Goal: Task Accomplishment & Management: Use online tool/utility

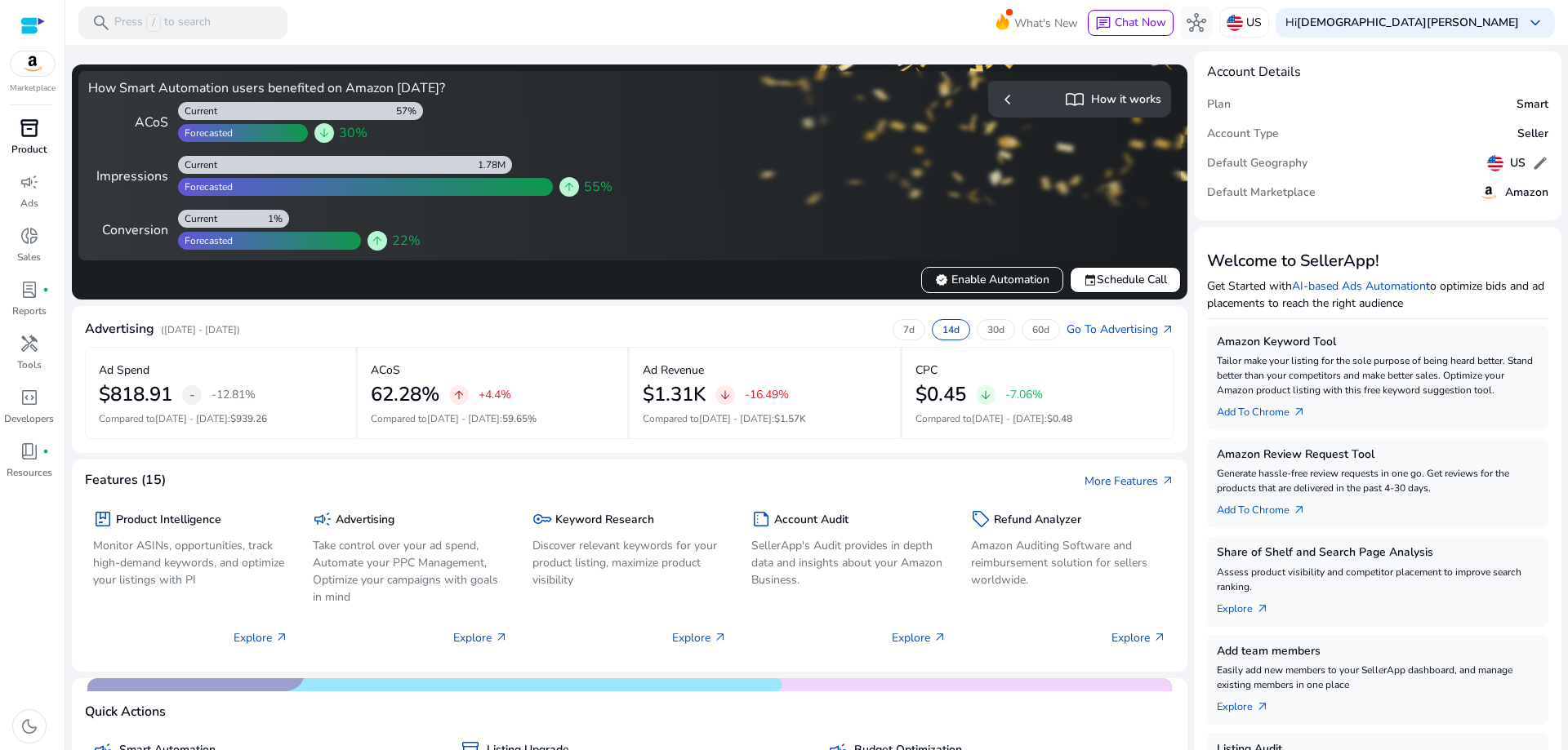
click at [33, 123] on span "inventory_2" at bounding box center [30, 128] width 20 height 20
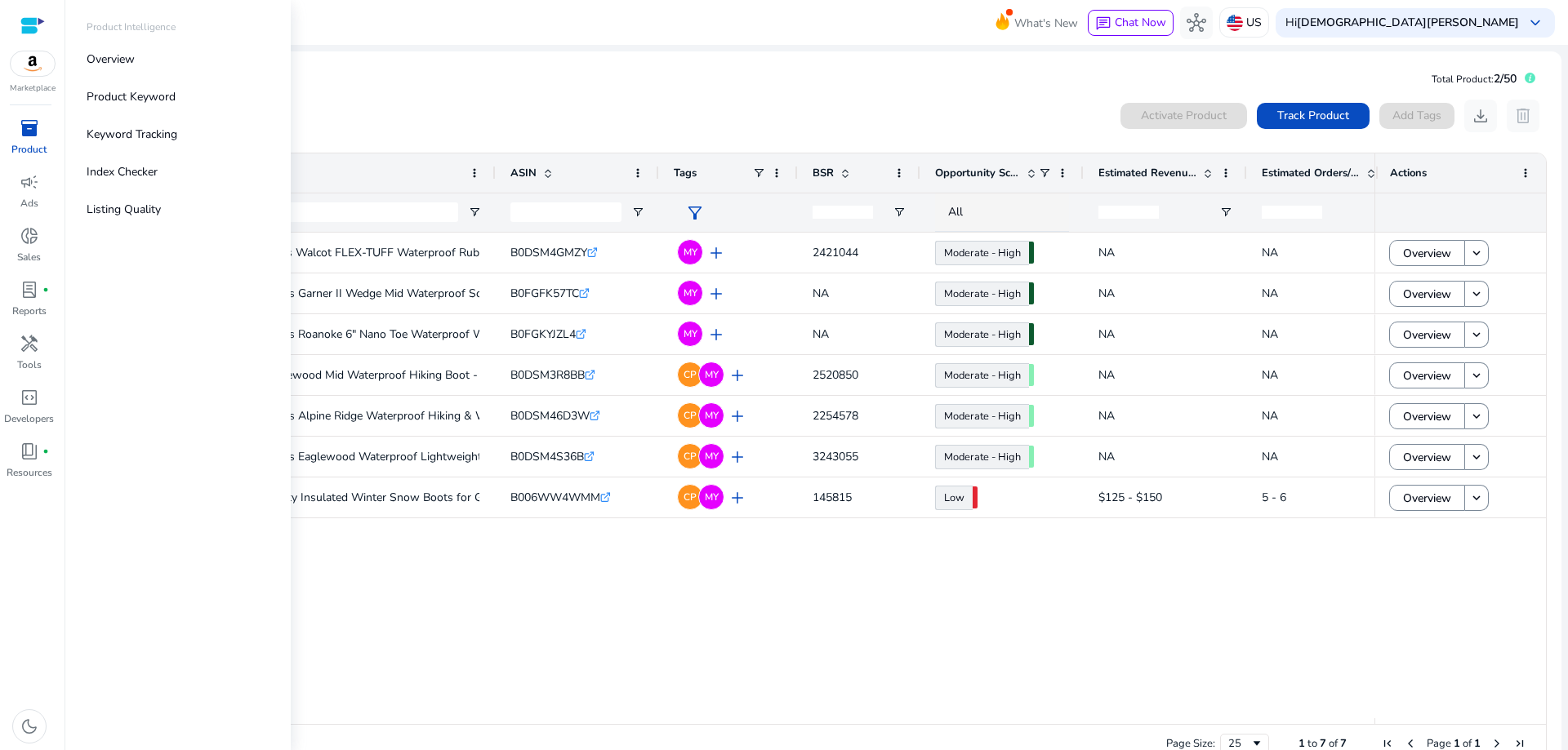
drag, startPoint x: 656, startPoint y: 715, endPoint x: 581, endPoint y: 708, distance: 75.3
click at [584, 709] on div "Northside Mens Walcot FLEX-TUFF Waterproof Rubber Boot- All-Day... B0DSM4GMZY .…" at bounding box center [751, 476] width 1246 height 486
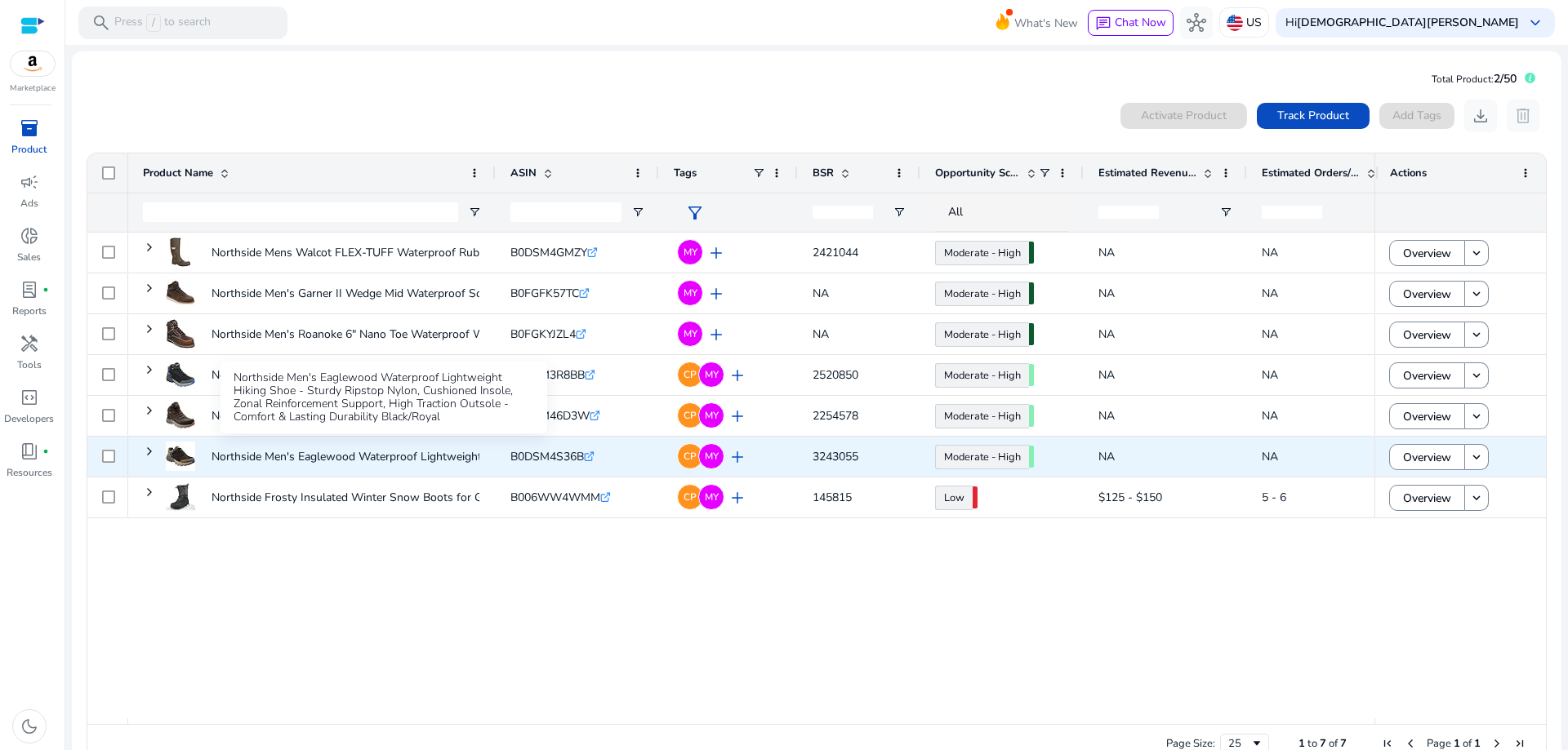
click at [327, 455] on p "Northside Men's Eaglewood Waterproof Lightweight Hiking Shoe..." at bounding box center [382, 457] width 343 height 34
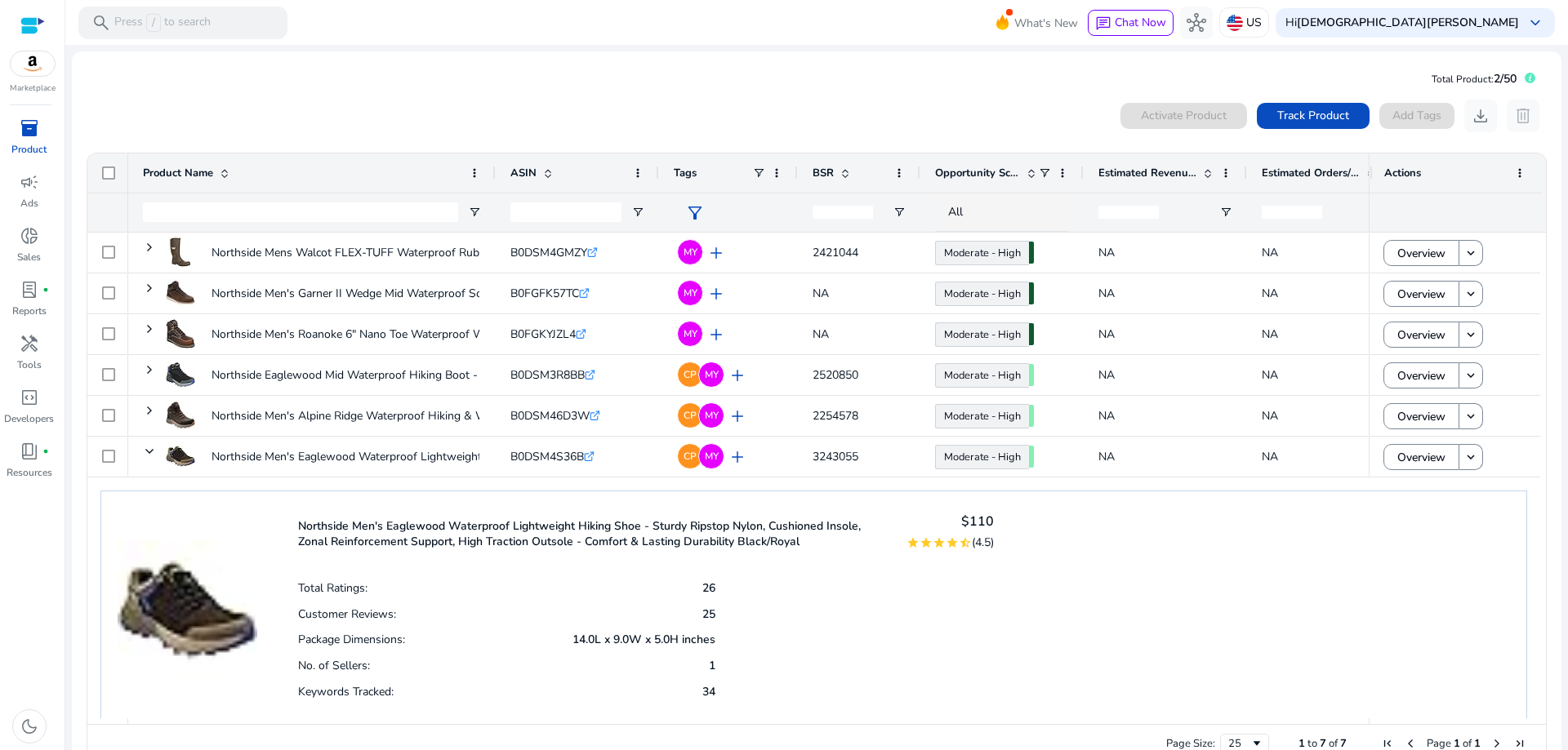
click at [22, 134] on span "inventory_2" at bounding box center [30, 128] width 20 height 20
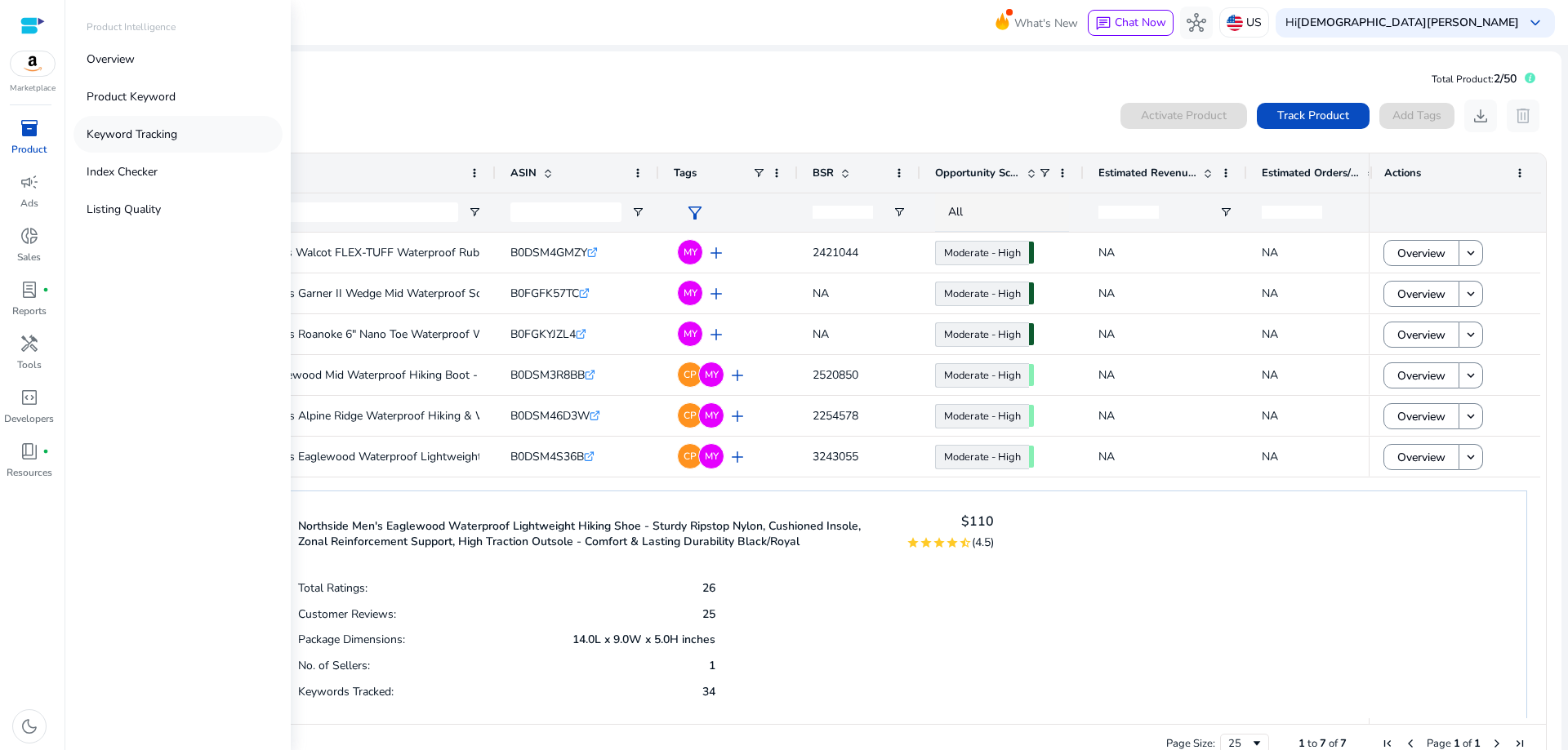
click at [135, 132] on p "Keyword Tracking" at bounding box center [132, 133] width 91 height 17
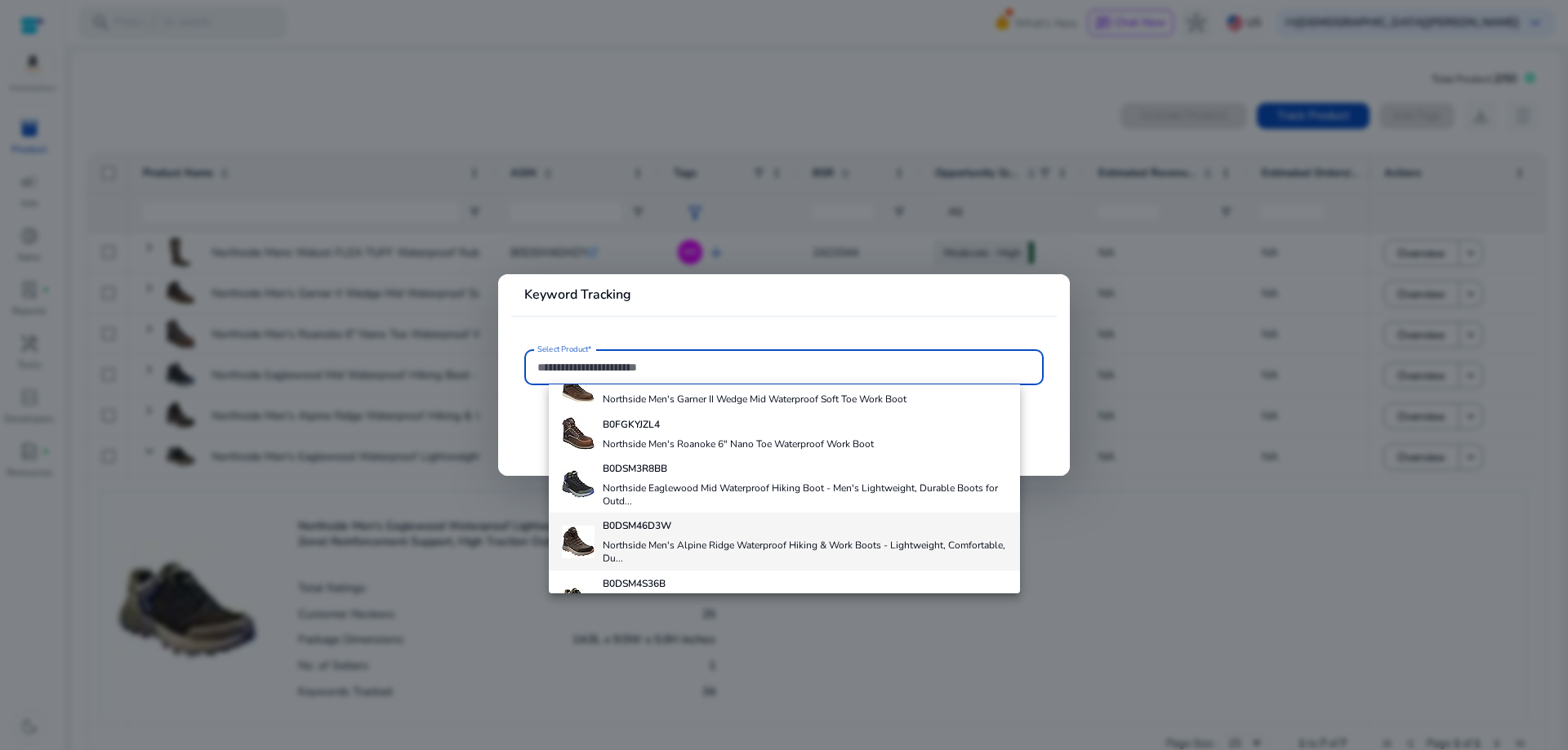
scroll to position [181, 0]
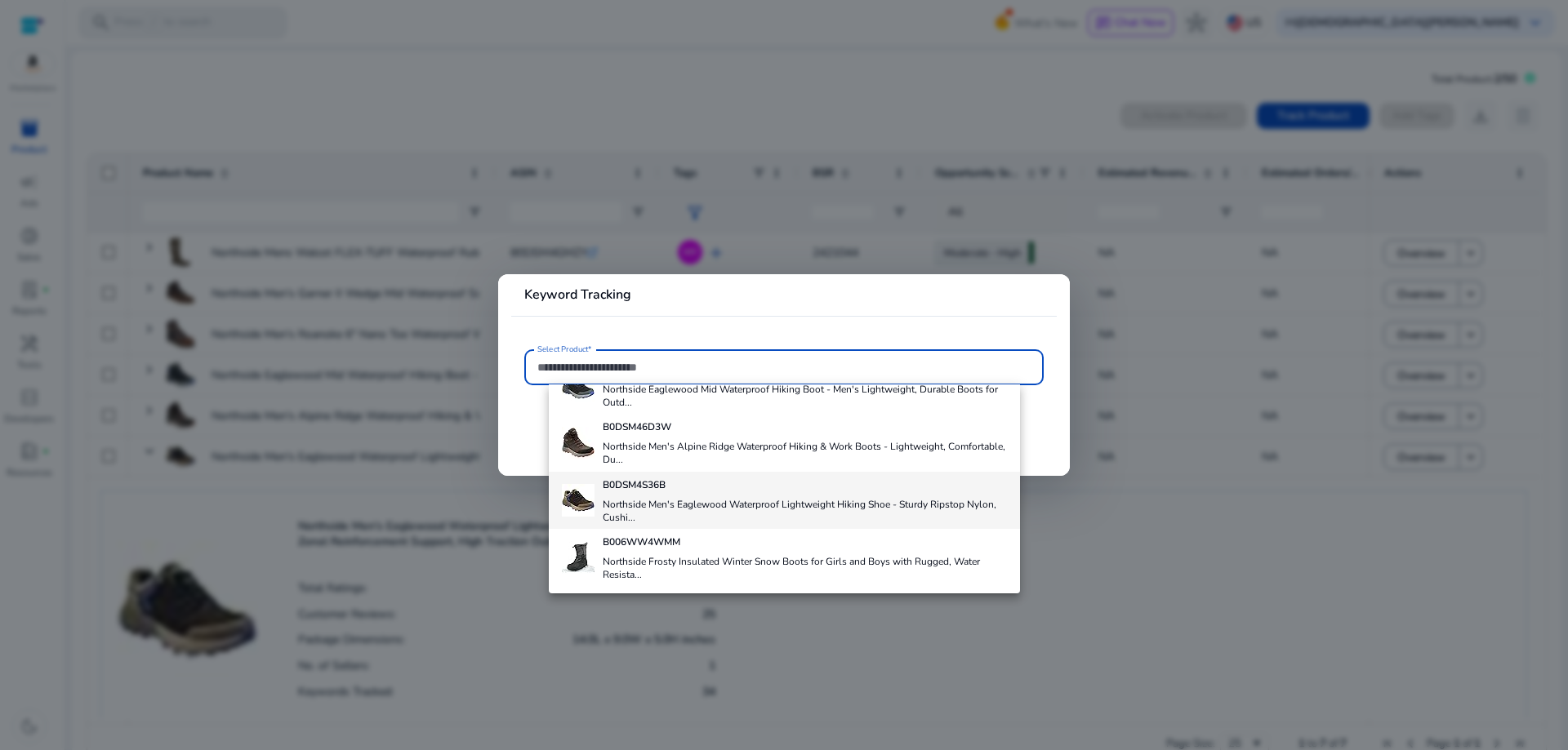
click at [720, 500] on h4 "Northside Men's Eaglewood Waterproof Lightweight Hiking Shoe - Sturdy Ripstop N…" at bounding box center [805, 511] width 404 height 26
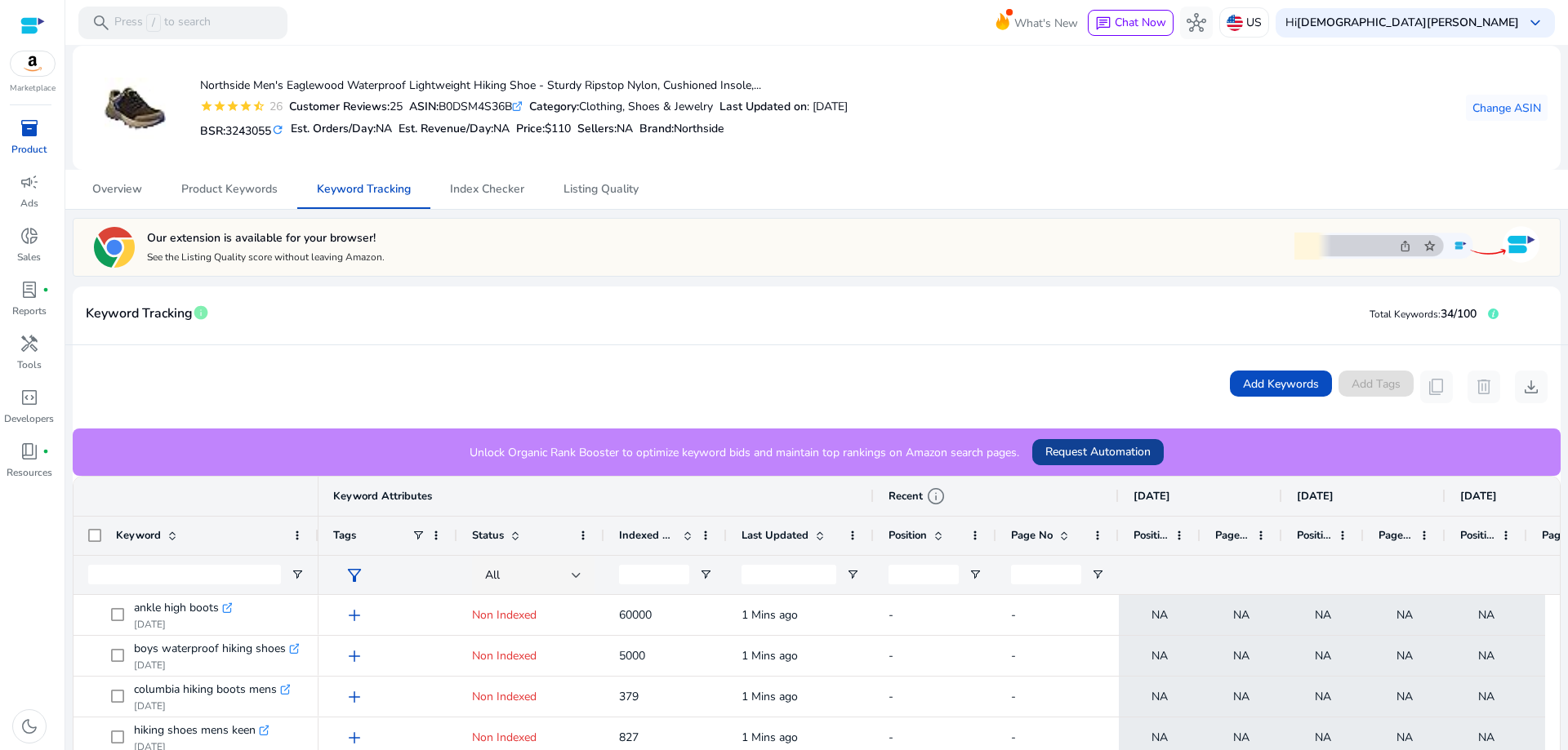
click at [1089, 453] on span "Request Automation" at bounding box center [1098, 451] width 106 height 17
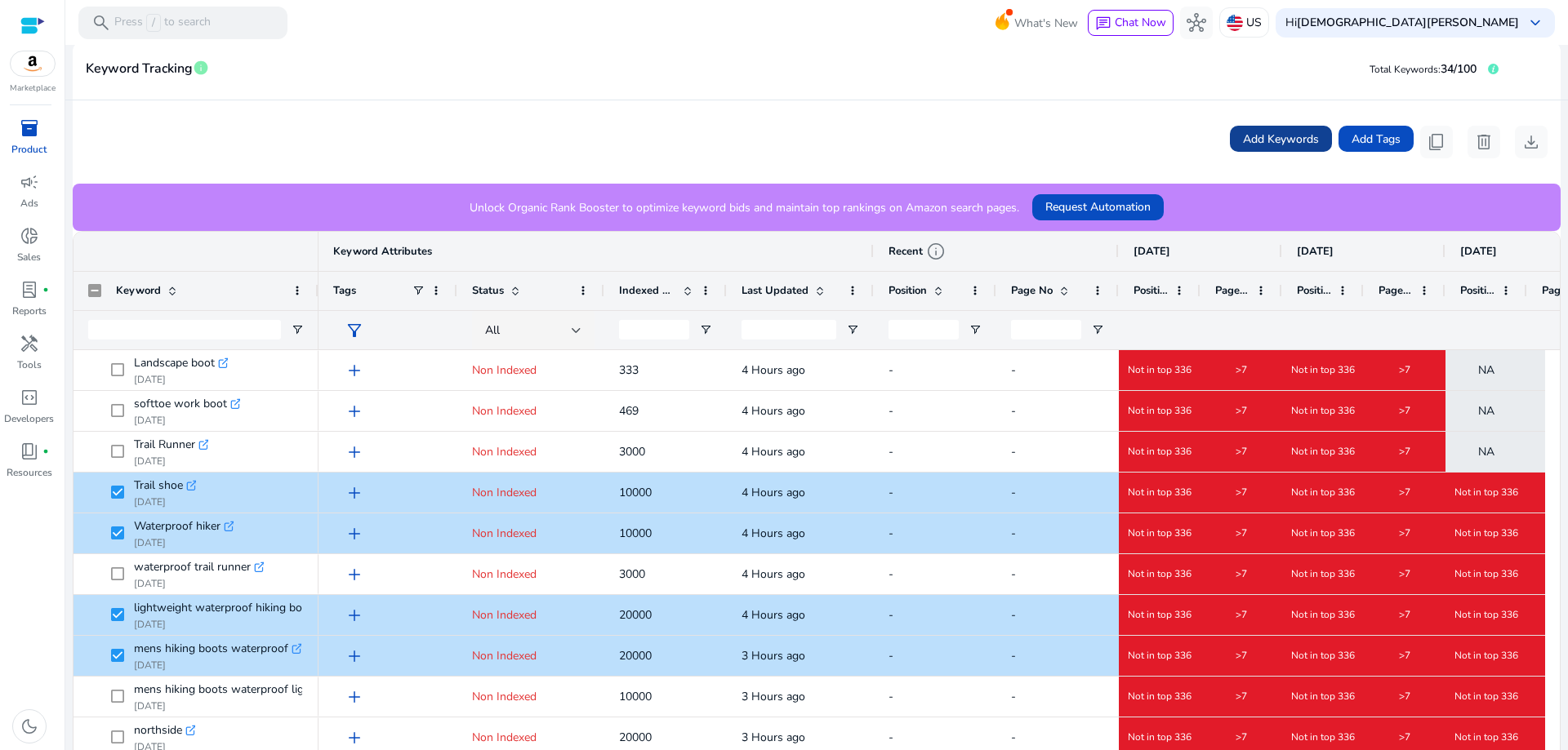
click at [1258, 142] on span "Add Keywords" at bounding box center [1281, 138] width 76 height 17
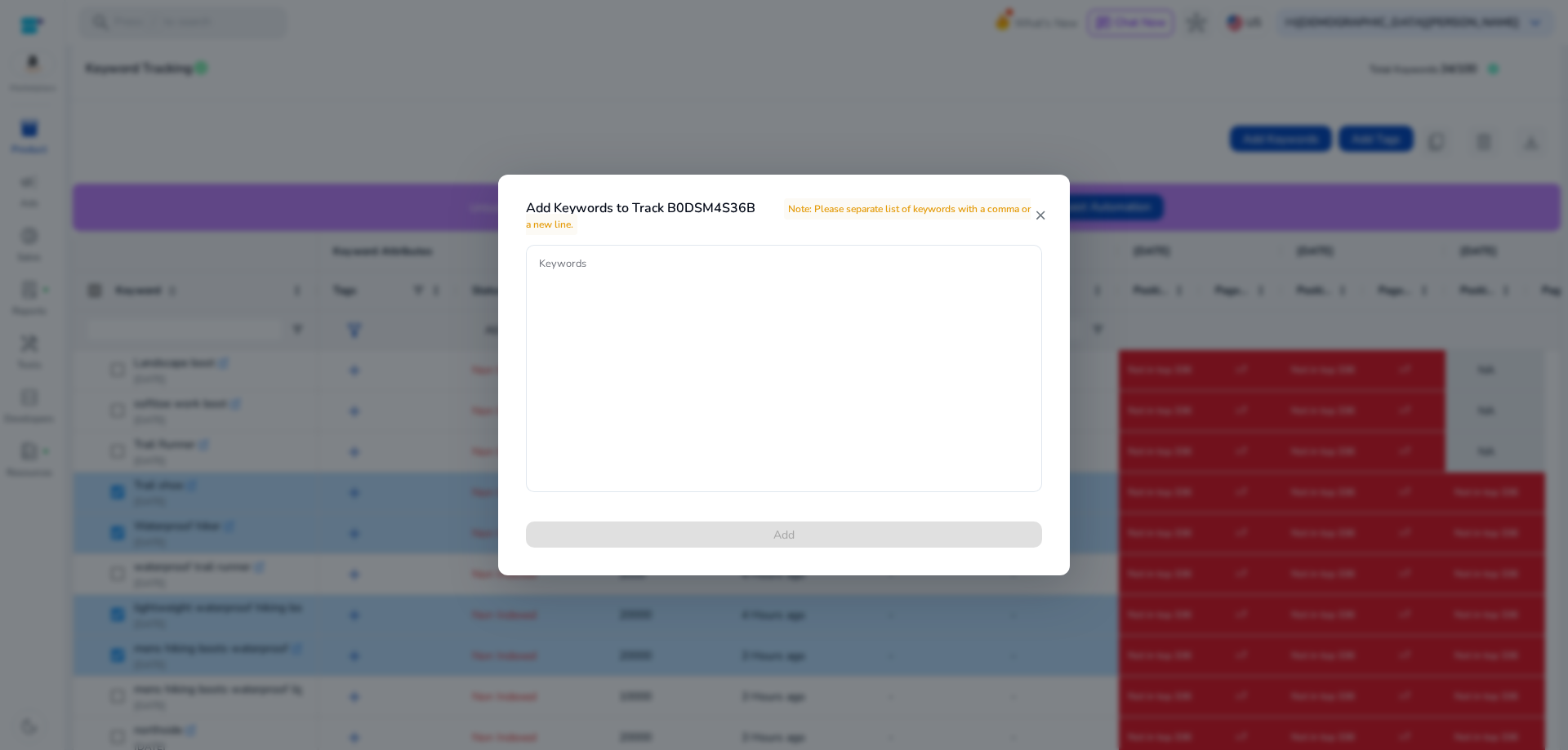
click at [1038, 217] on mat-icon "close" at bounding box center [1040, 215] width 13 height 15
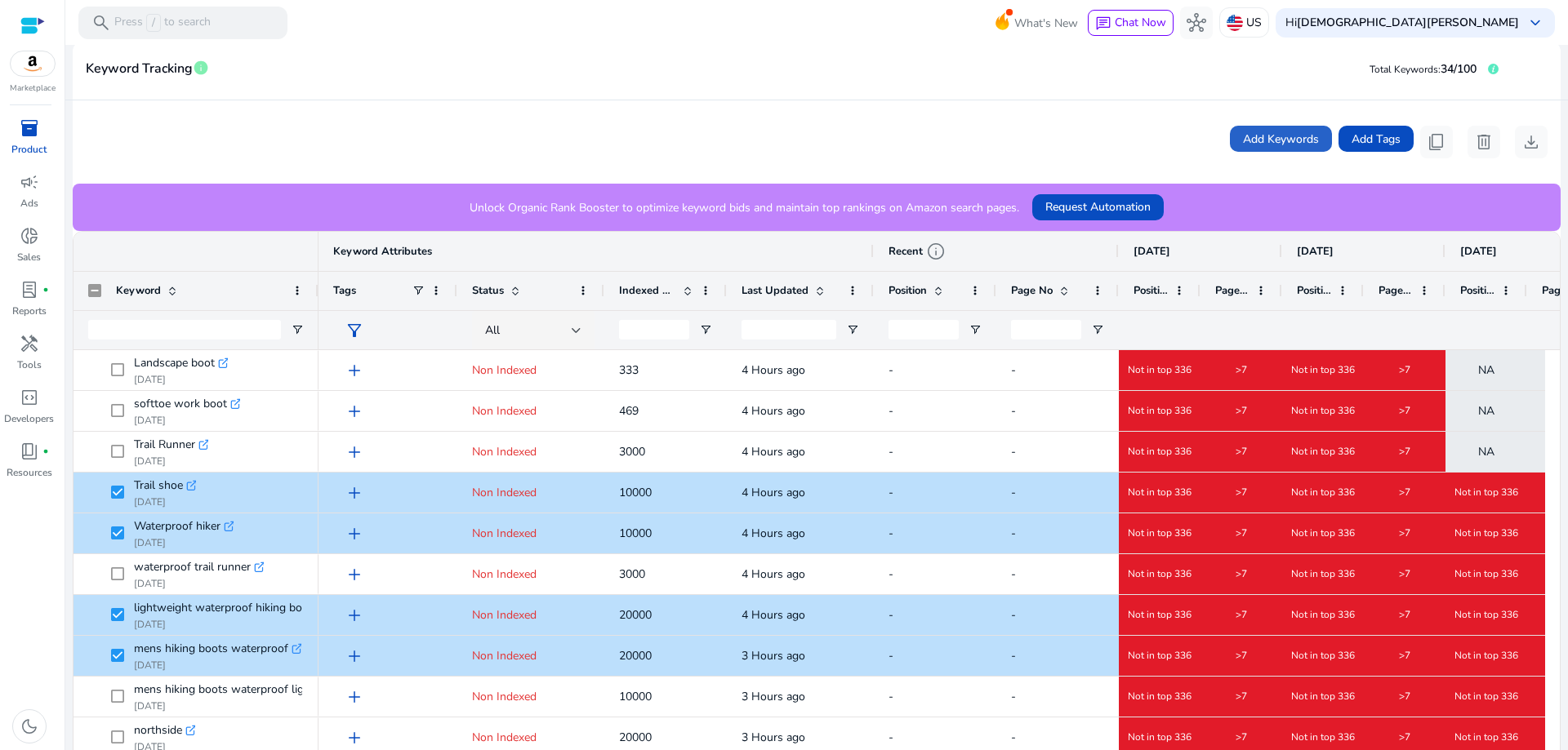
click at [838, 106] on div "Add Keywords Add Tags content_copy delete download" at bounding box center [817, 142] width 1488 height 83
click at [1086, 205] on span "Request Automation" at bounding box center [1098, 206] width 106 height 17
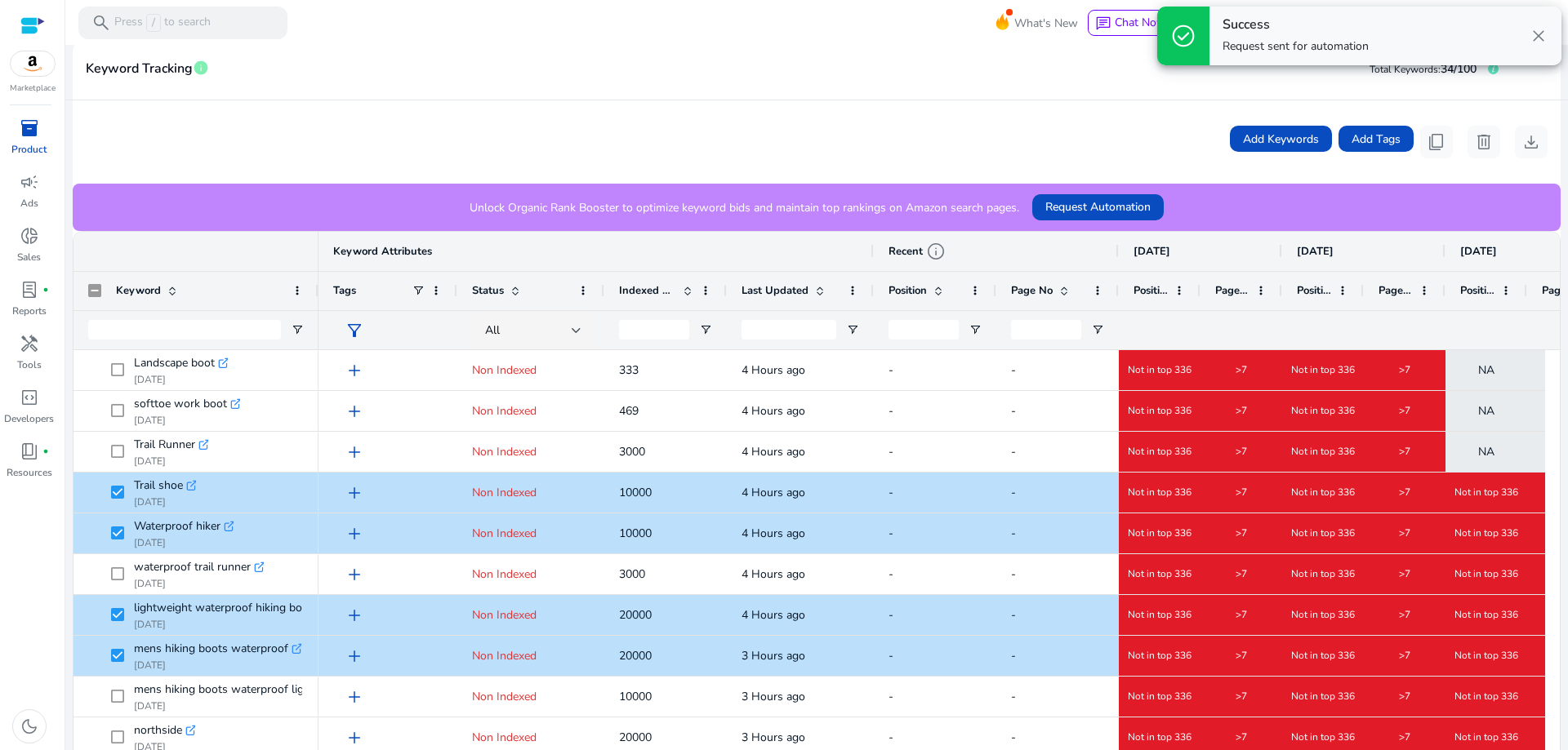
click at [935, 133] on div "Add Keywords Add Tags content_copy delete download" at bounding box center [817, 141] width 1462 height 33
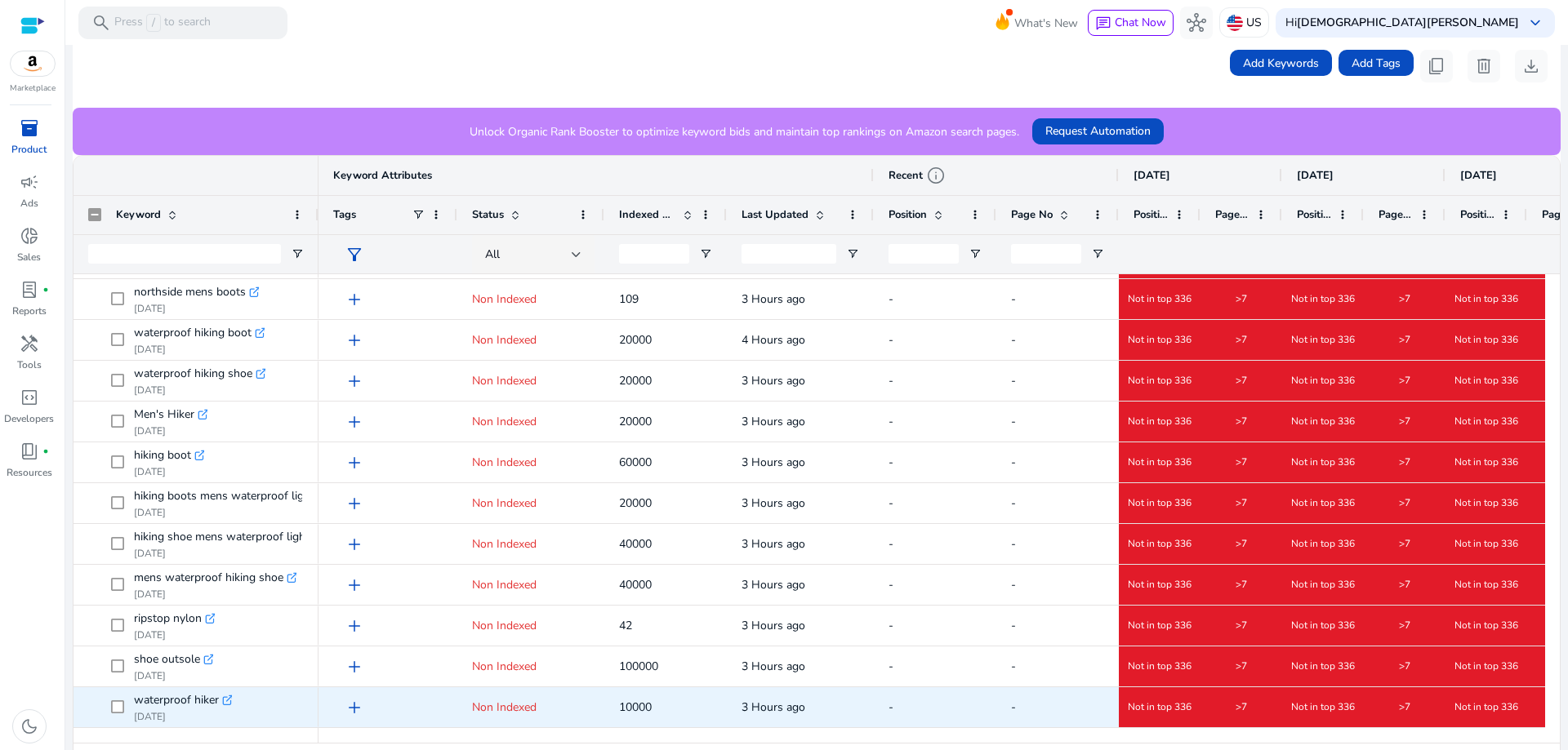
scroll to position [354, 0]
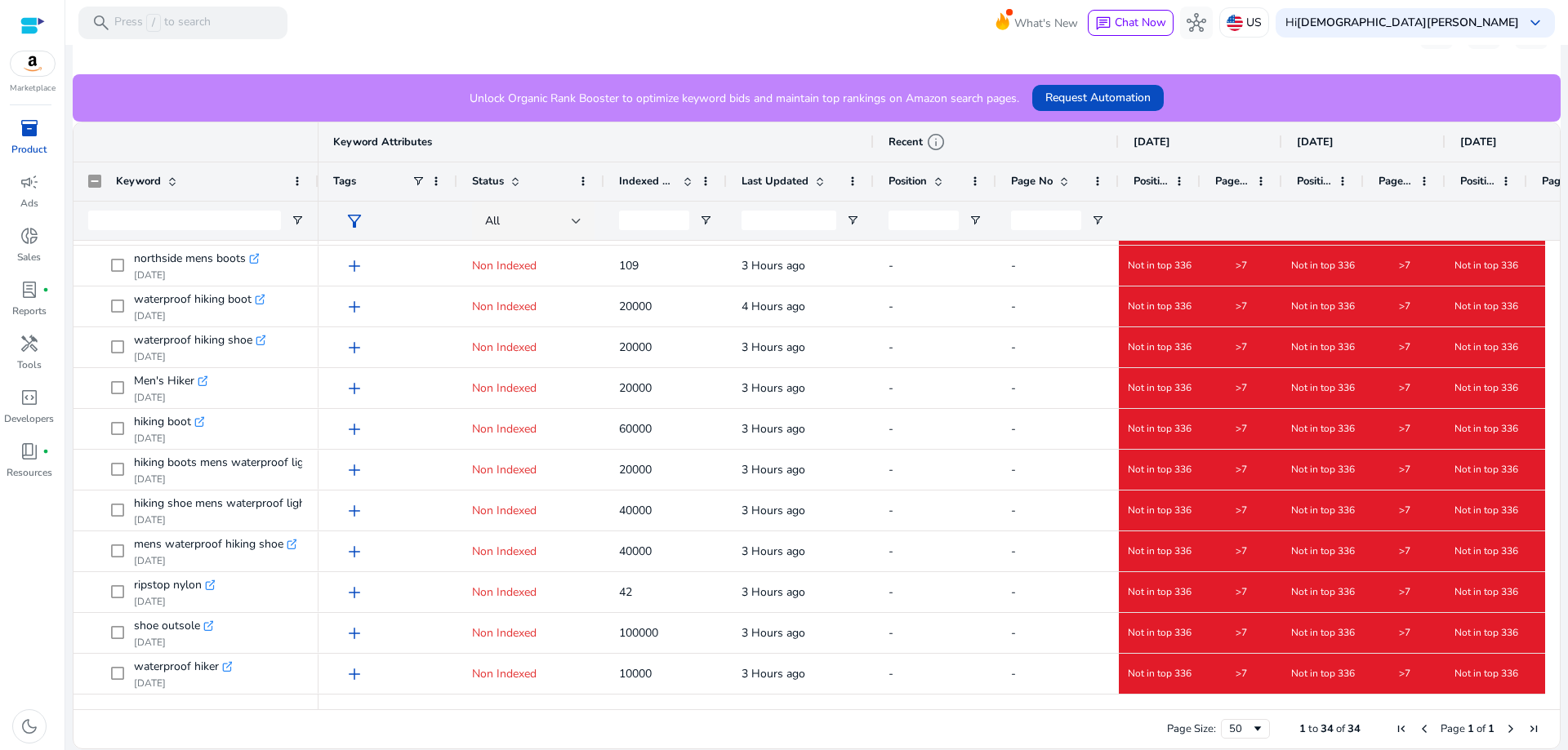
drag, startPoint x: 1002, startPoint y: 700, endPoint x: 1156, endPoint y: 706, distance: 154.1
click at [1156, 706] on div at bounding box center [932, 702] width 1227 height 15
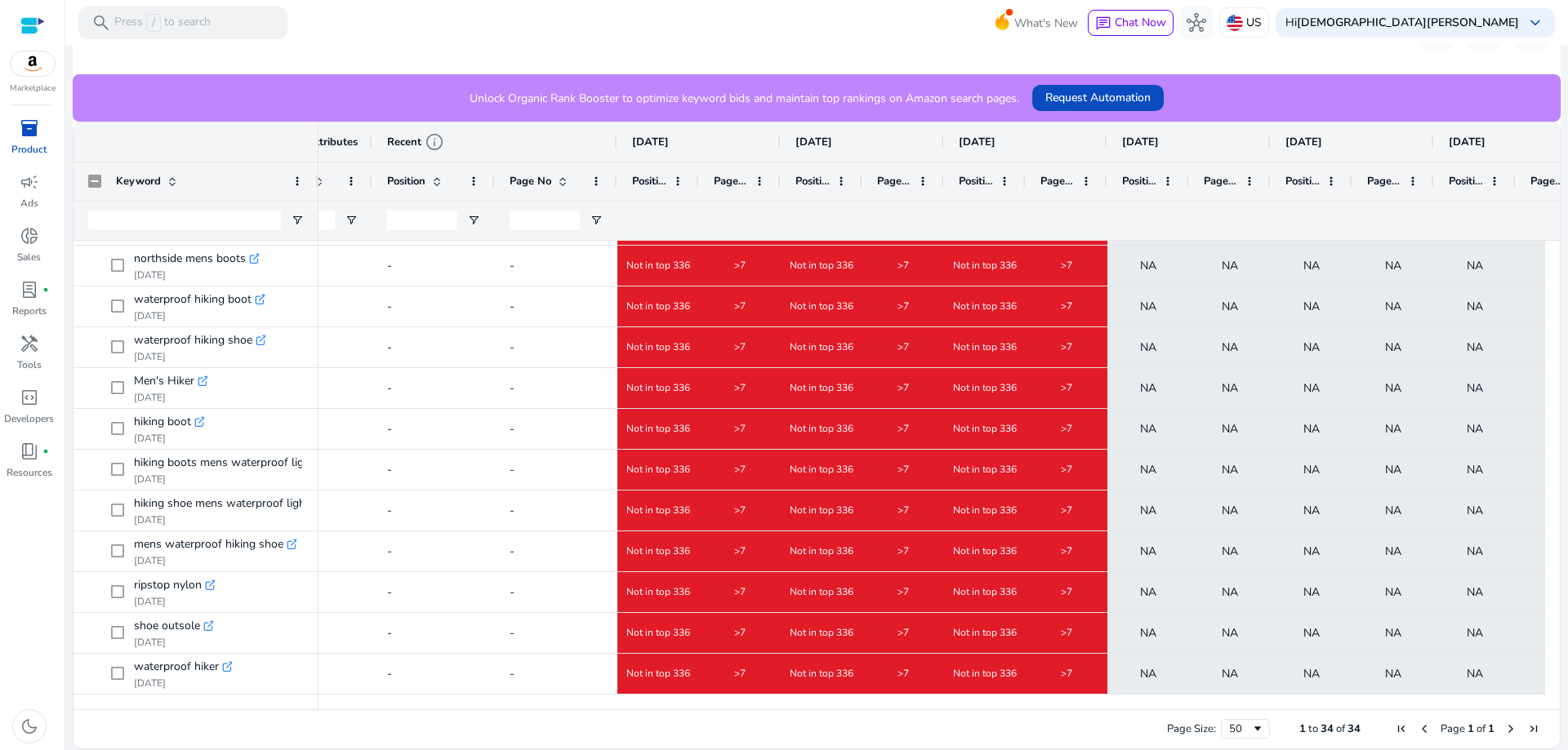
scroll to position [0, 751]
